Goal: Check status: Check status

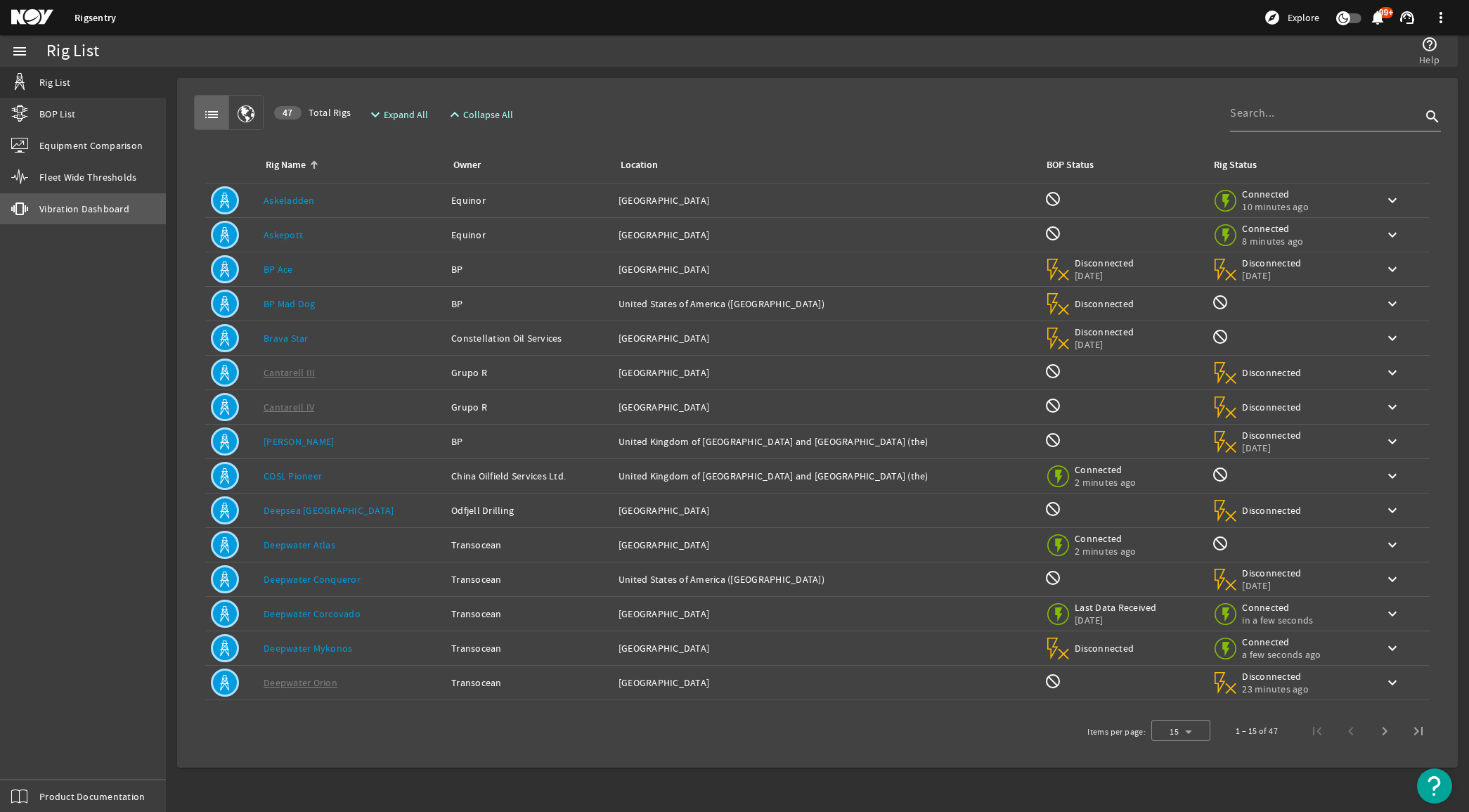
click at [91, 218] on link "vibration Vibration Dashboard" at bounding box center [82, 208] width 166 height 31
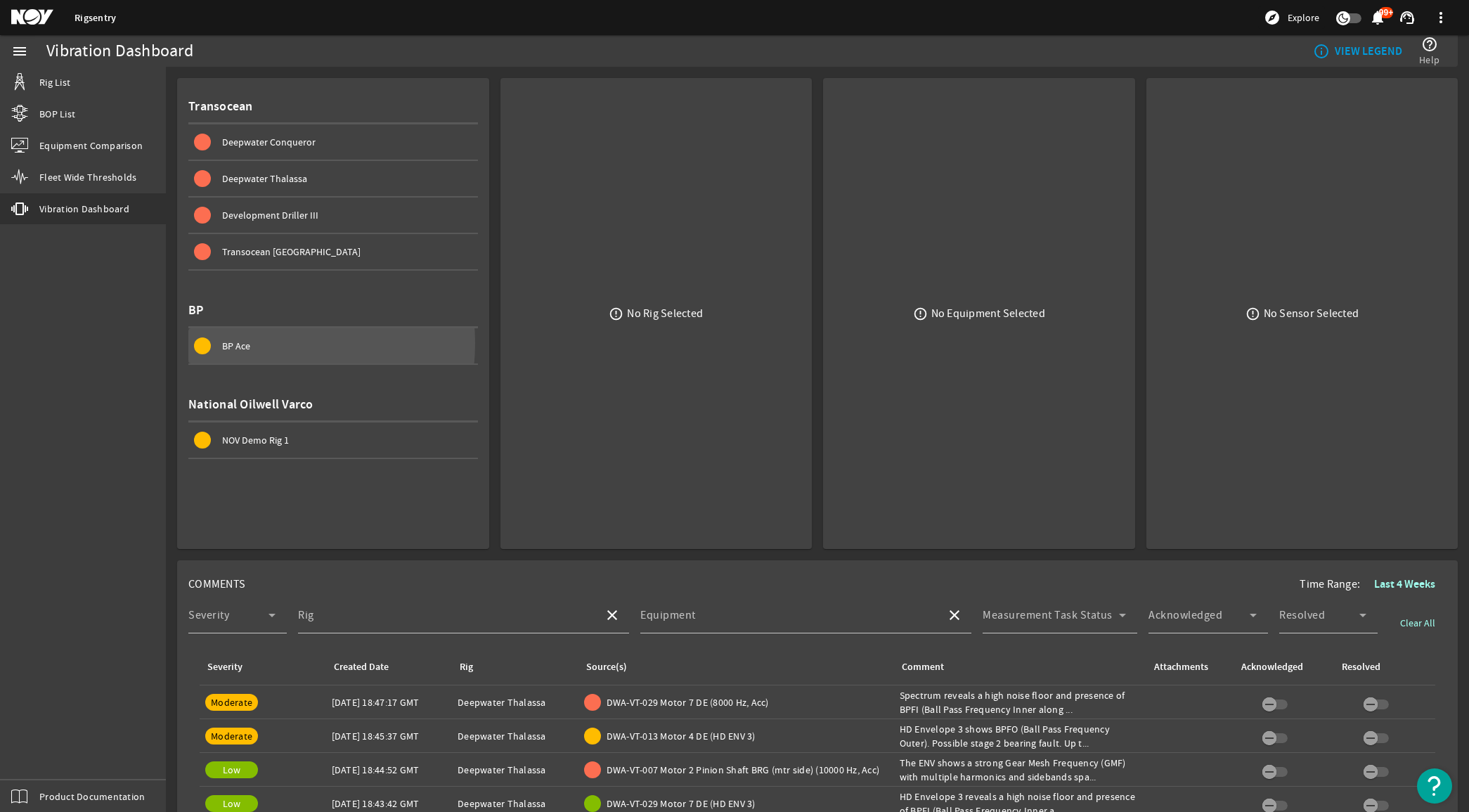
click at [252, 340] on div "BP Ace" at bounding box center [350, 346] width 256 height 14
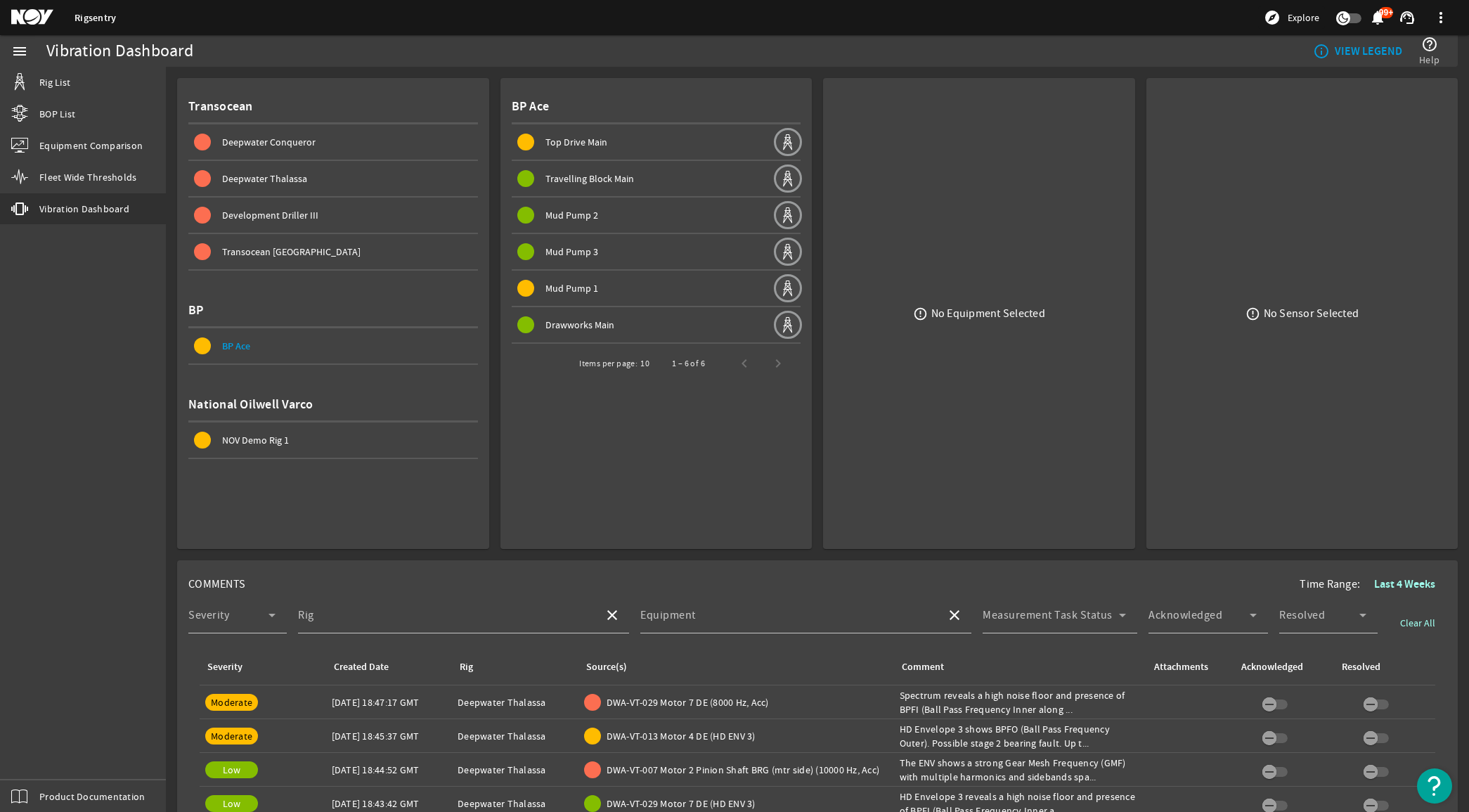
click at [552, 322] on span "Drawworks Main" at bounding box center [580, 325] width 69 height 13
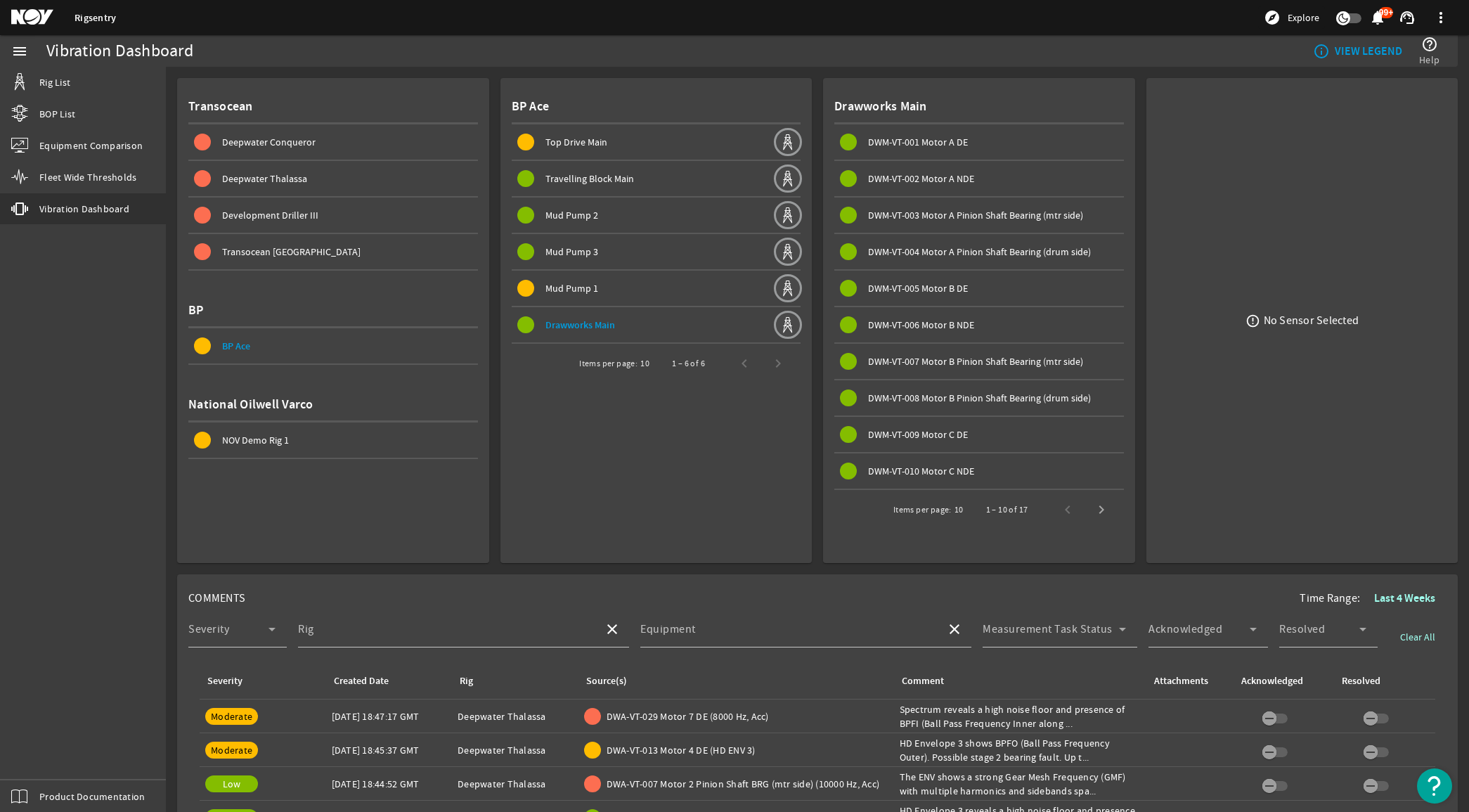
click at [907, 282] on span "DWM-VT-005 Motor B DE" at bounding box center [917, 288] width 100 height 13
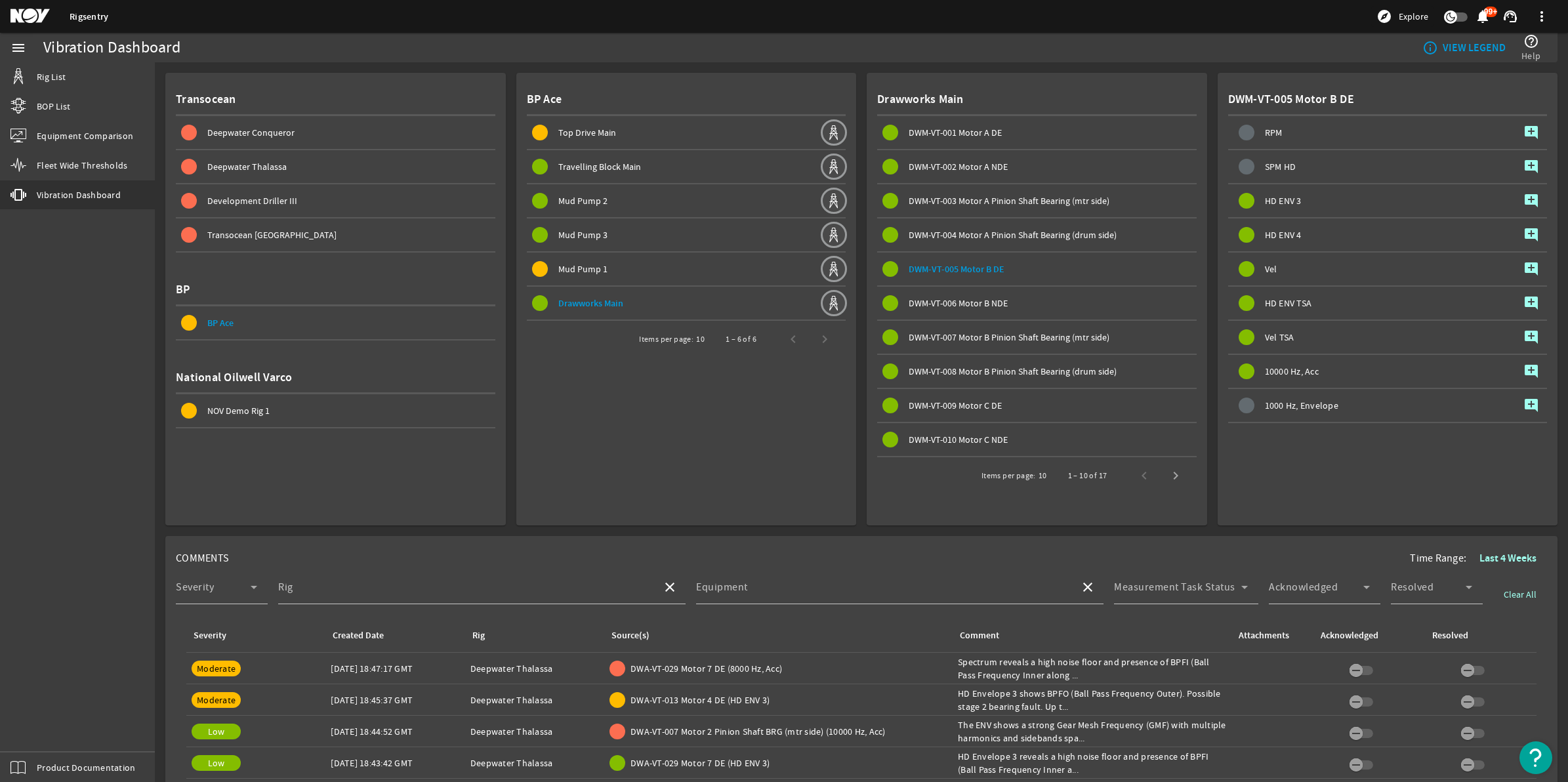
click at [856, 448] on rigsentry-mat-card "Drawworks Main DWM-VT-001 Motor A DE DWM-VT-002 Motor A NDE DWM-VT-003 Motor A …" at bounding box center [1031, 294] width 351 height 463
click at [856, 506] on rigsentry-mat-card "Drawworks Main DWM-VT-001 Motor A DE DWM-VT-002 Motor A NDE DWM-VT-003 Motor A …" at bounding box center [1031, 294] width 351 height 463
click at [856, 505] on rigsentry-mat-card "Drawworks Main DWM-VT-001 Motor A DE DWM-VT-002 Motor A NDE DWM-VT-003 Motor A …" at bounding box center [1031, 294] width 351 height 463
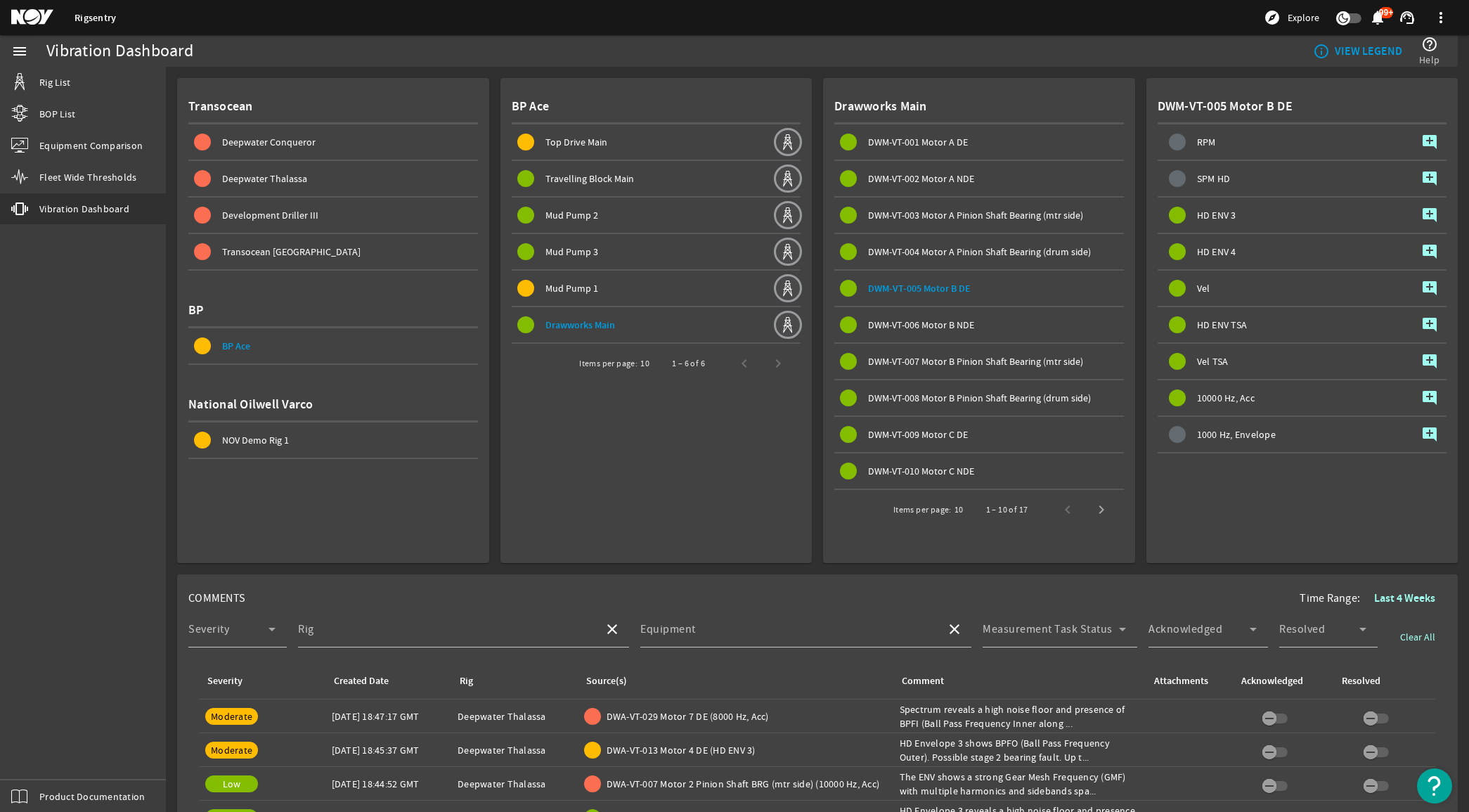
click at [812, 388] on rigsentry-mat-card "Drawworks Main DWM-VT-001 Motor A DE DWM-VT-002 Motor A NDE DWM-VT-003 Motor A …" at bounding box center [974, 315] width 323 height 496
